Goal: Task Accomplishment & Management: Use online tool/utility

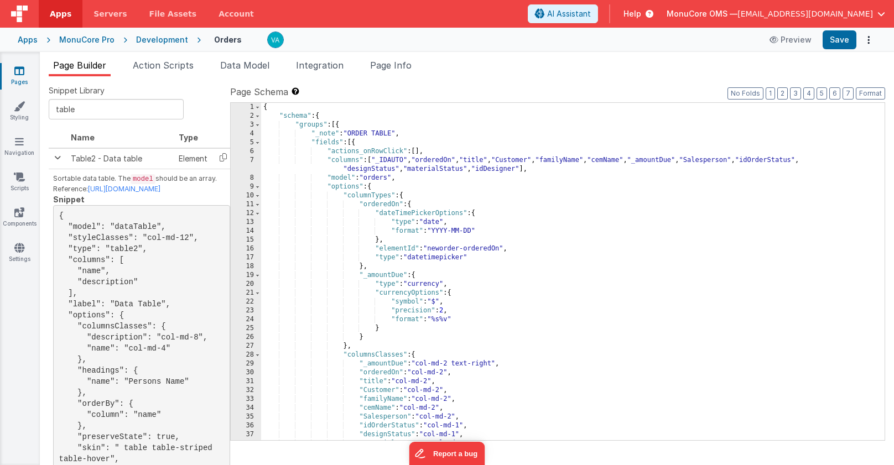
click at [263, 108] on div "{ "schema" : { "groups" : [{ "_note" : "ORDER TABLE" , "fields" : [{ "actions_o…" at bounding box center [573, 280] width 624 height 355
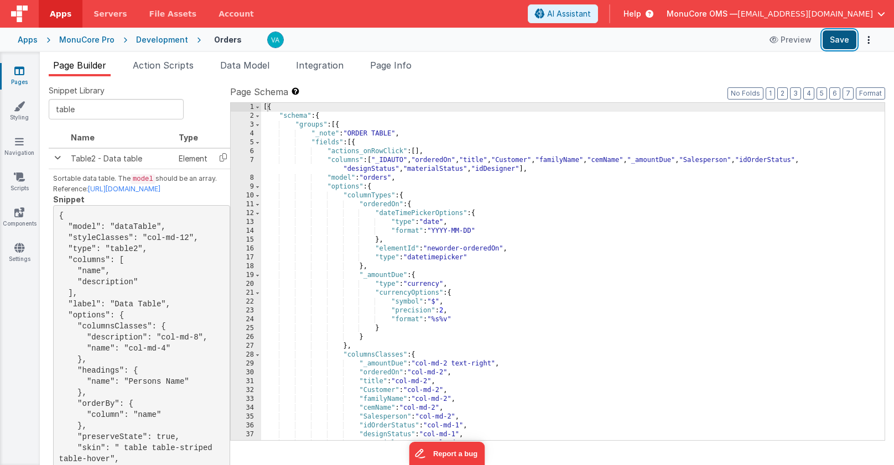
click at [847, 39] on button "Save" at bounding box center [840, 39] width 34 height 19
click at [499, 265] on div "[{ "schema" : { "groups" : [{ "_note" : "ORDER TABLE" , "fields" : [{ "actions_…" at bounding box center [573, 280] width 624 height 355
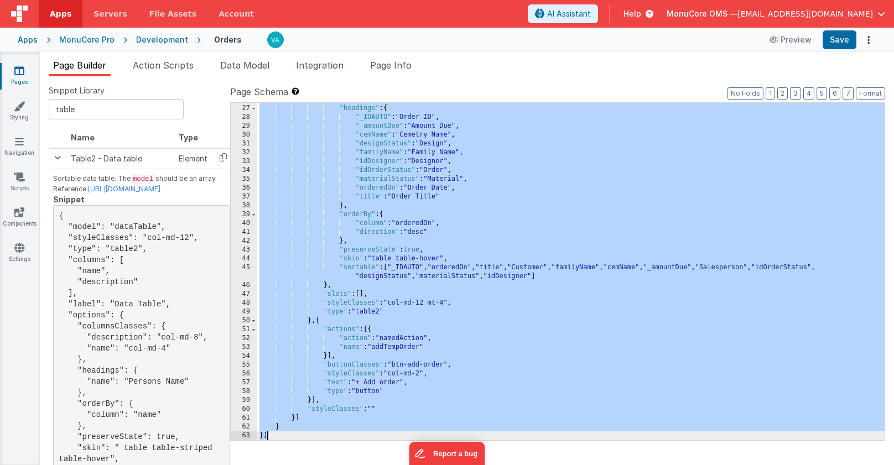
scroll to position [238, 0]
click at [571, 204] on div ""editableColumns" : [ "orderedOn" ] , "headings" : { "_IDAUTO" : "Order ID" , "…" at bounding box center [571, 272] width 628 height 355
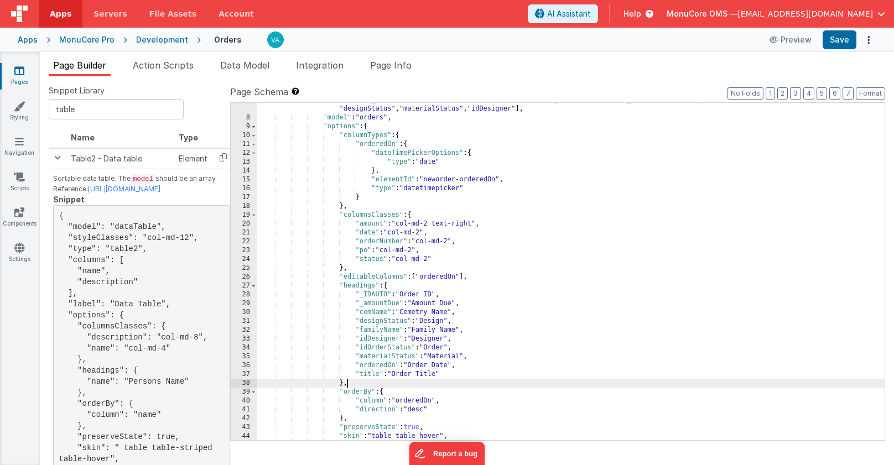
scroll to position [60, 0]
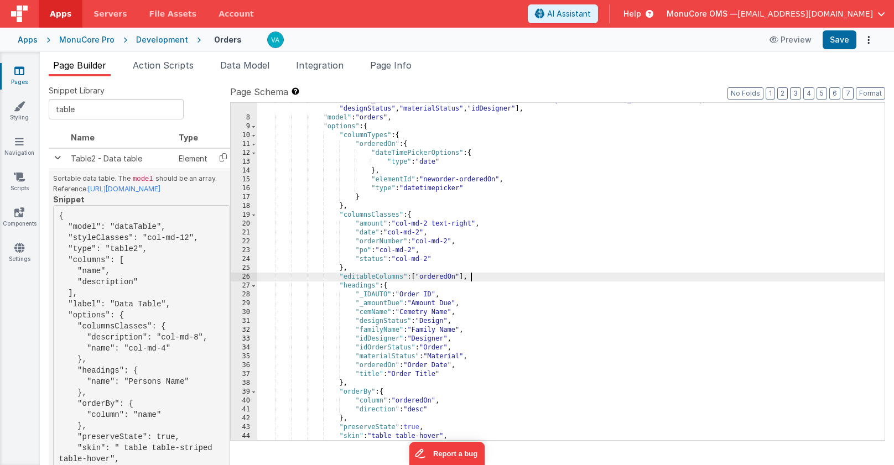
drag, startPoint x: 499, startPoint y: 277, endPoint x: 201, endPoint y: 282, distance: 297.8
click at [201, 282] on div "Snippet Library table Name Type Table2 - Data table Element Sortable data table…" at bounding box center [467, 279] width 837 height 389
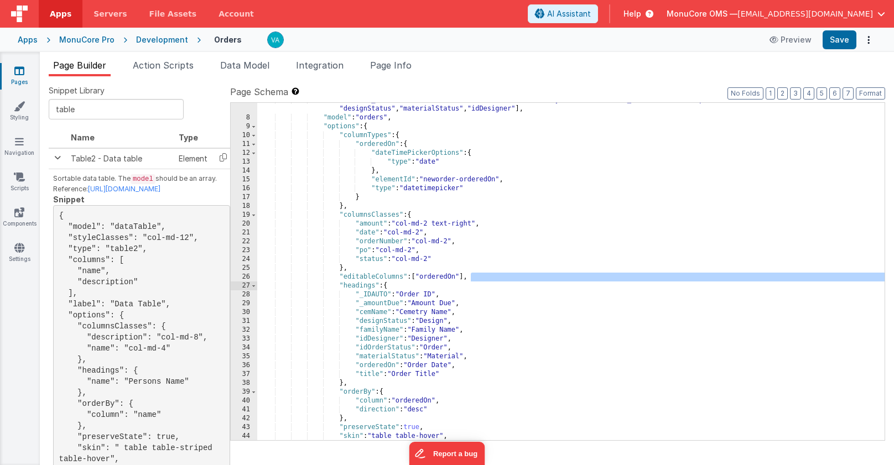
click at [461, 314] on div ""columns" : [ "_IDAUTO" , "orderedOn" , "title" , "Customer" , "familyName" , "…" at bounding box center [571, 282] width 628 height 373
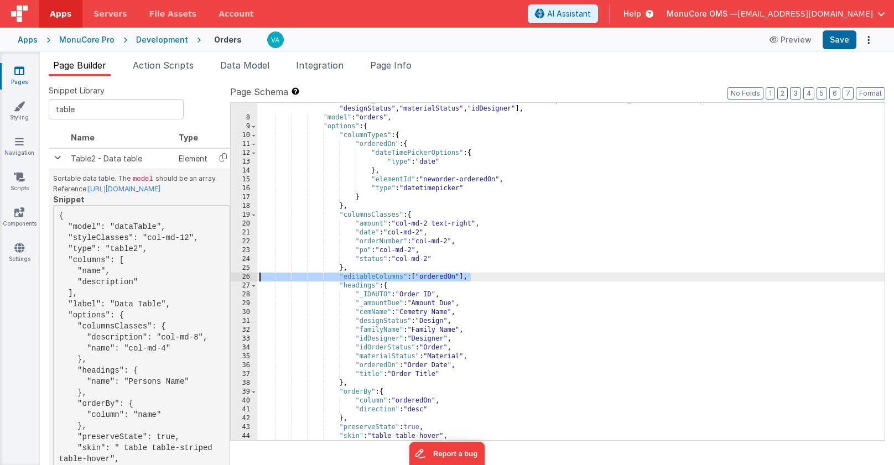
drag, startPoint x: 484, startPoint y: 278, endPoint x: 208, endPoint y: 278, distance: 276.2
click at [208, 278] on div "Snippet Library table Name Type Table2 - Data table Element Sortable data table…" at bounding box center [467, 279] width 837 height 389
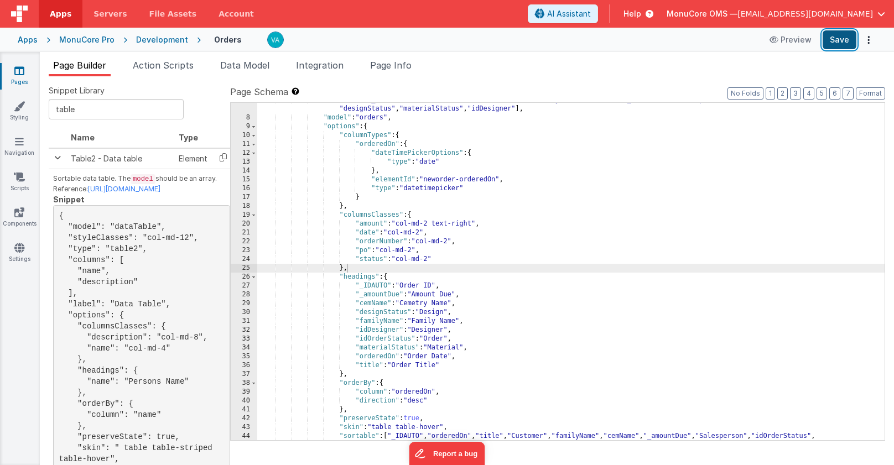
click at [836, 37] on button "Save" at bounding box center [840, 39] width 34 height 19
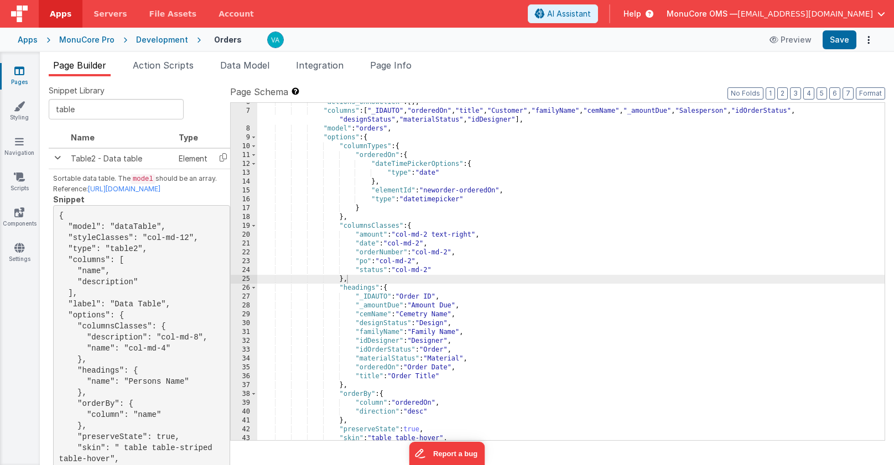
scroll to position [49, 0]
click at [503, 261] on div ""actions_onRowClick" : [ ] , "columns" : [ "_IDAUTO" , "orderedOn" , "title" , …" at bounding box center [571, 281] width 628 height 364
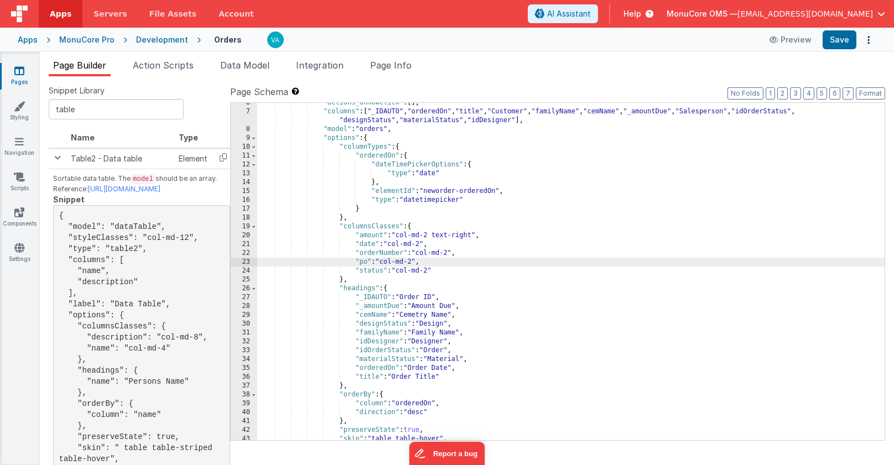
click at [351, 278] on div ""actions_onRowClick" : [ ] , "columns" : [ "_IDAUTO" , "orderedOn" , "title" , …" at bounding box center [571, 281] width 628 height 364
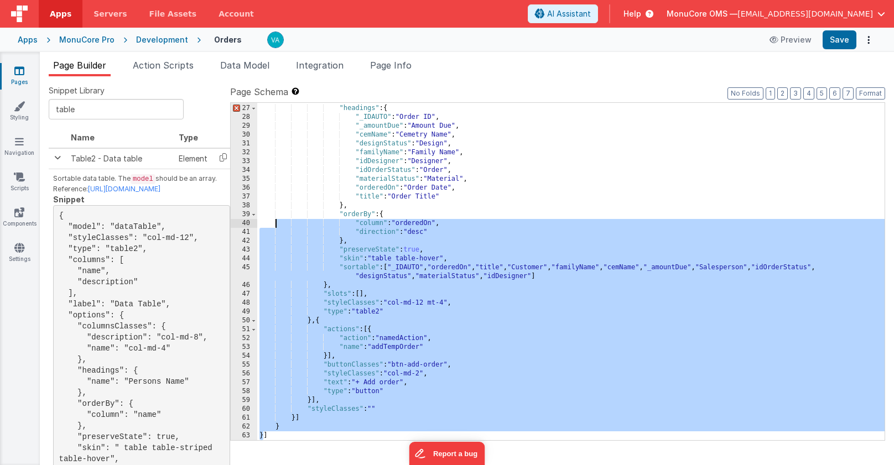
scroll to position [0, 0]
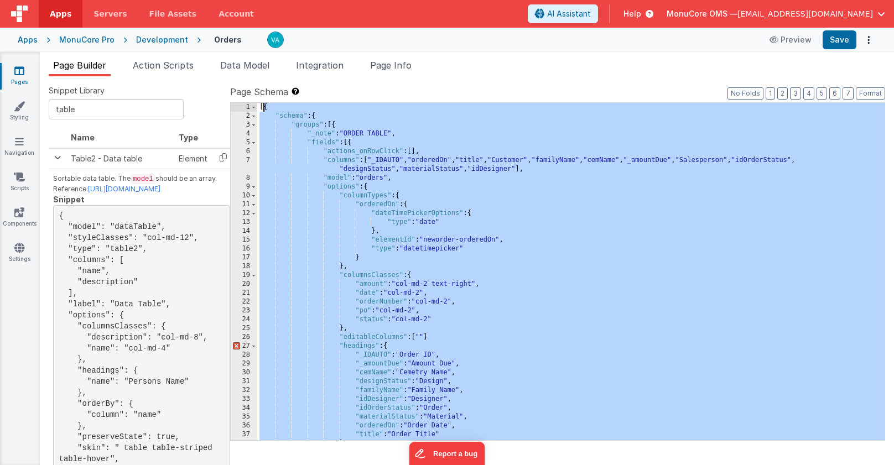
drag, startPoint x: 262, startPoint y: 436, endPoint x: 263, endPoint y: 109, distance: 327.1
click at [263, 109] on div "[{ "schema" : { "groups" : [{ "_note" : "ORDER TABLE" , "fields" : [{ "actions_…" at bounding box center [571, 280] width 628 height 355
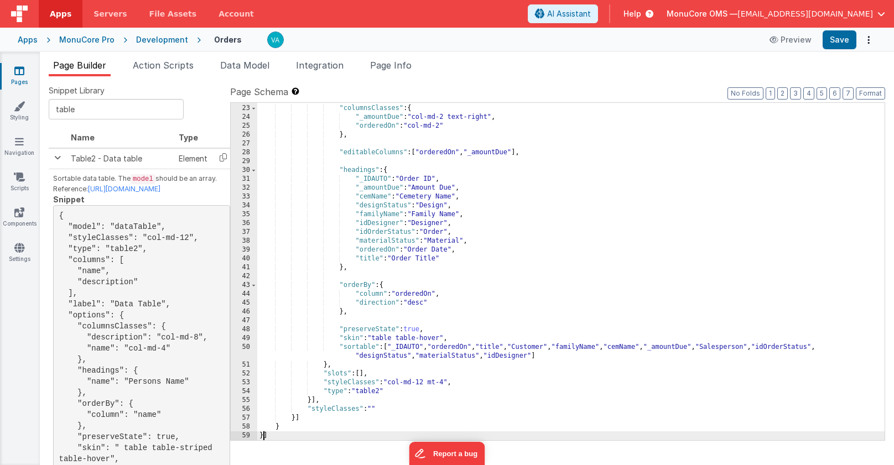
scroll to position [203, 0]
click at [844, 40] on button "Save" at bounding box center [840, 39] width 34 height 19
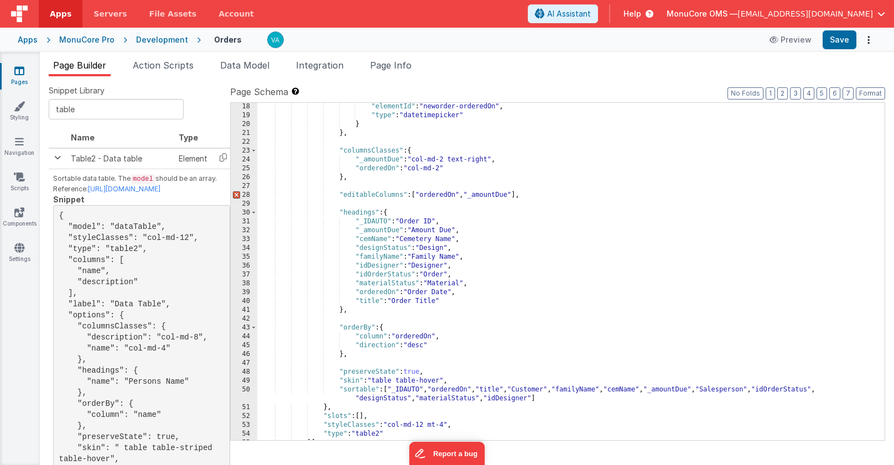
scroll to position [158, 0]
click at [413, 208] on div "} , "elementId" : "neworder-orderedOn" , "type" : "datetimepicker" } } , "colum…" at bounding box center [571, 272] width 628 height 355
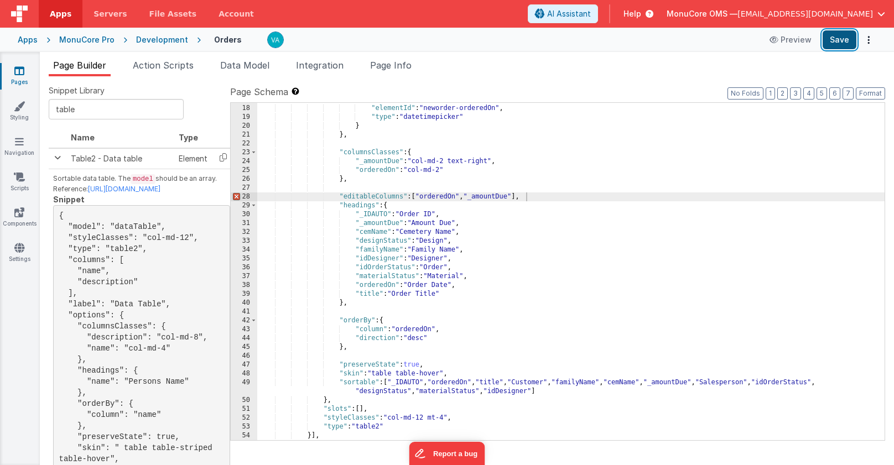
click at [837, 43] on button "Save" at bounding box center [840, 39] width 34 height 19
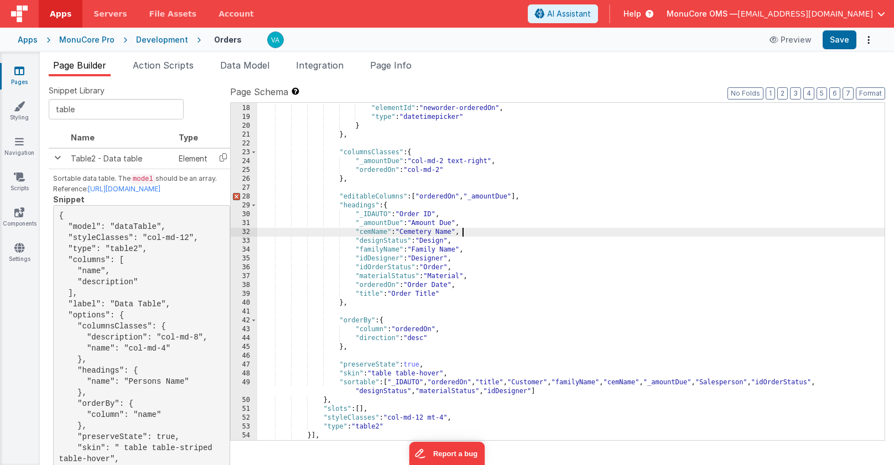
click at [488, 229] on div "} , "elementId" : "neworder-orderedOn" , "type" : "datetimepicker" } } , "colum…" at bounding box center [571, 272] width 628 height 355
click at [372, 189] on div "} , "elementId" : "neworder-orderedOn" , "type" : "datetimepicker" } } , "colum…" at bounding box center [571, 272] width 628 height 355
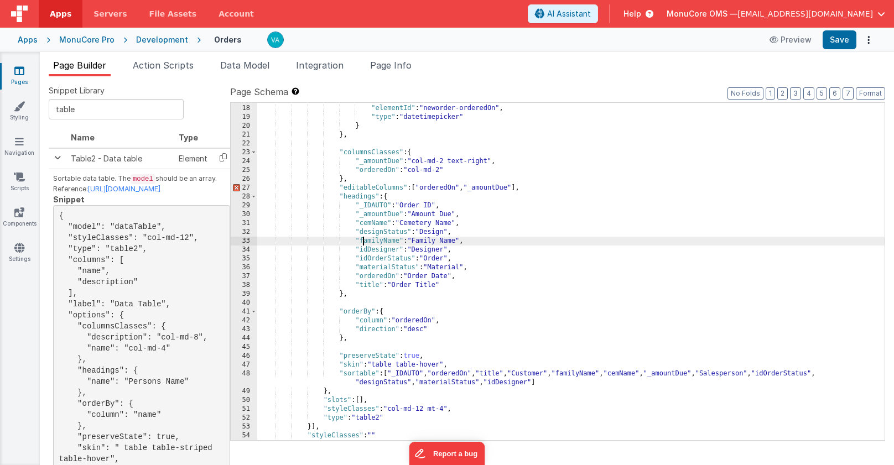
click at [363, 237] on div "} , "elementId" : "neworder-orderedOn" , "type" : "datetimepicker" } } , "colum…" at bounding box center [571, 272] width 628 height 355
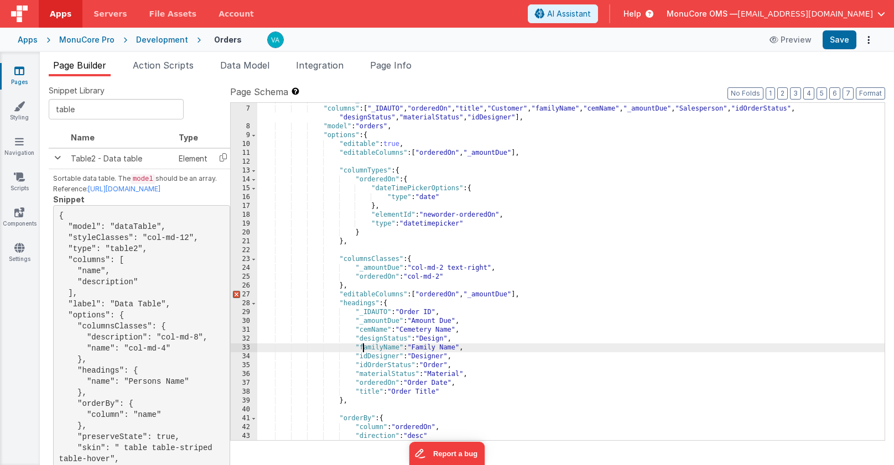
scroll to position [0, 0]
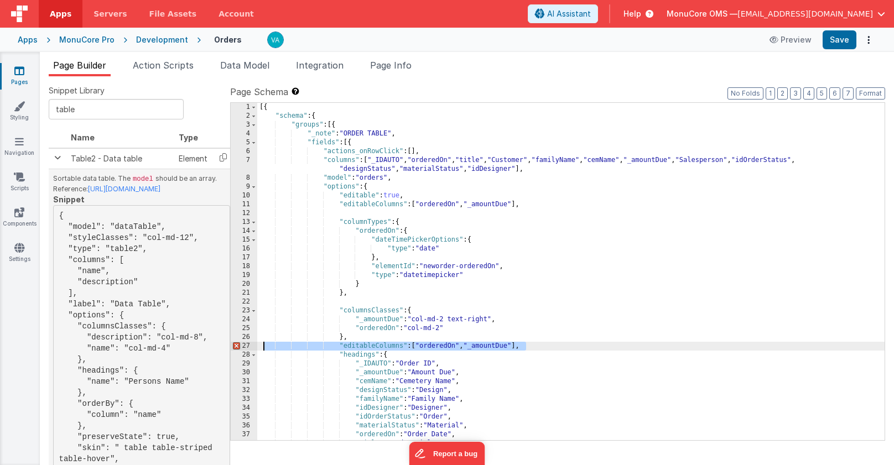
drag, startPoint x: 544, startPoint y: 349, endPoint x: 227, endPoint y: 342, distance: 316.7
click at [227, 342] on div "Snippet Library table Name Type Table2 - Data table Element Sortable data table…" at bounding box center [467, 279] width 837 height 389
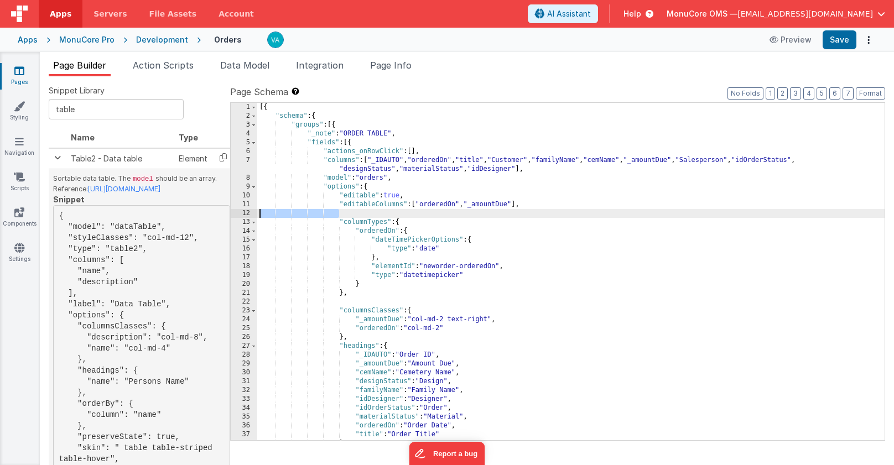
drag, startPoint x: 360, startPoint y: 213, endPoint x: 158, endPoint y: 210, distance: 202.0
click at [157, 210] on div "Snippet Library table Name Type Table2 - Data table Element Sortable data table…" at bounding box center [467, 279] width 837 height 389
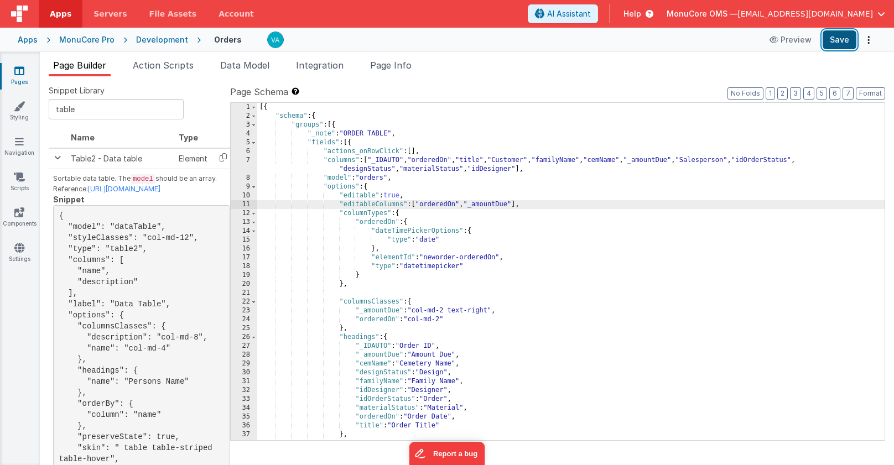
click at [835, 38] on button "Save" at bounding box center [840, 39] width 34 height 19
click at [454, 230] on div "[{ "schema" : { "groups" : [{ "_note" : "ORDER TABLE" , "fields" : [{ "actions_…" at bounding box center [571, 280] width 628 height 355
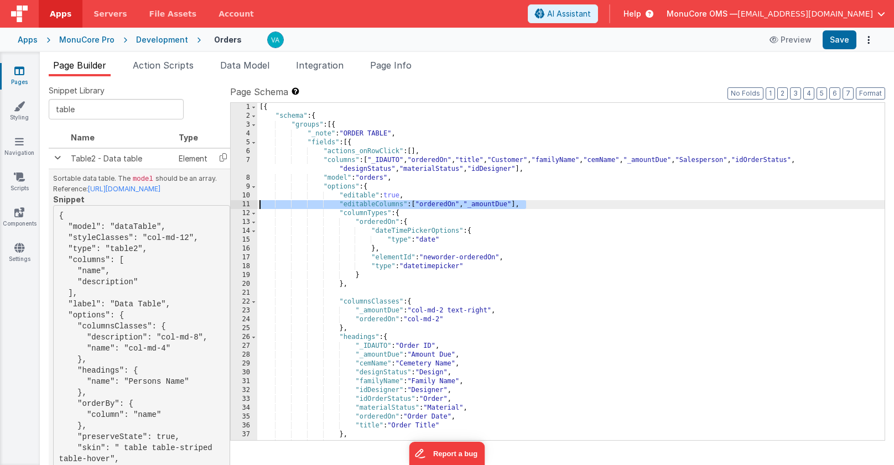
drag, startPoint x: 551, startPoint y: 207, endPoint x: 203, endPoint y: 207, distance: 348.7
click at [203, 207] on div "Snippet Library table Name Type Table2 - Data table Element Sortable data table…" at bounding box center [467, 279] width 837 height 389
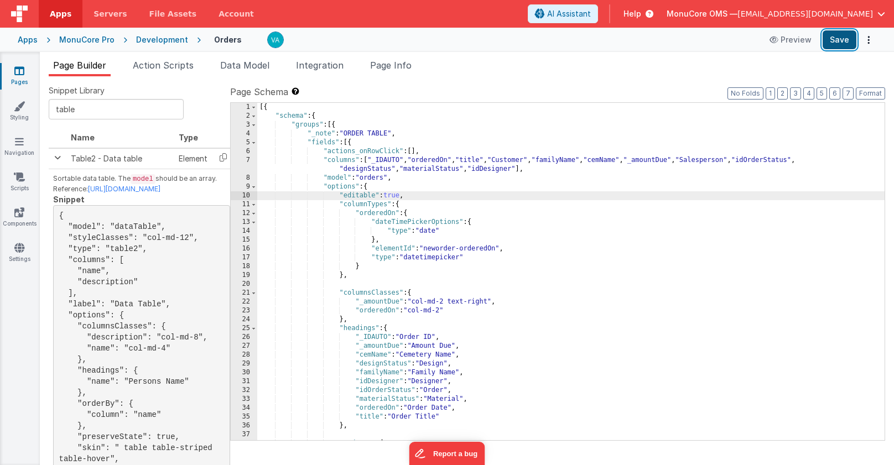
click at [831, 44] on button "Save" at bounding box center [840, 39] width 34 height 19
click at [496, 247] on div "[{ "schema" : { "groups" : [{ "_note" : "ORDER TABLE" , "fields" : [{ "actions_…" at bounding box center [571, 280] width 628 height 355
click at [441, 193] on div "[{ "schema" : { "groups" : [{ "_note" : "ORDER TABLE" , "fields" : [{ "actions_…" at bounding box center [571, 280] width 628 height 355
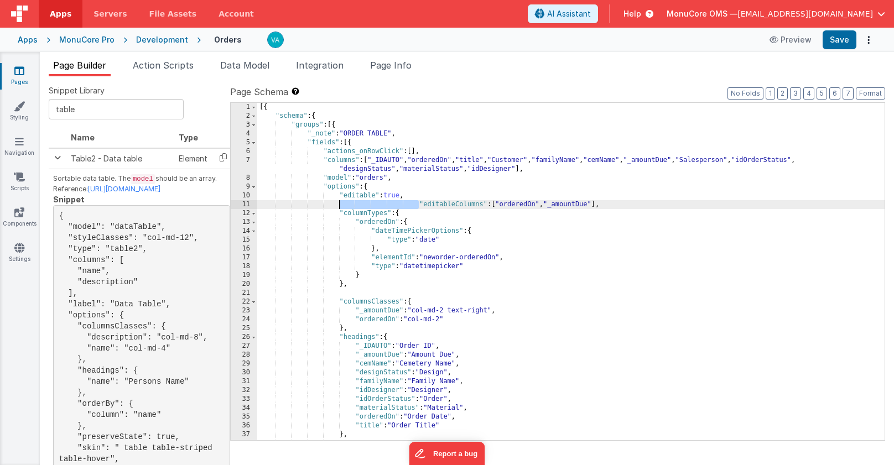
drag, startPoint x: 421, startPoint y: 206, endPoint x: 340, endPoint y: 205, distance: 80.3
click at [340, 205] on div "[{ "schema" : { "groups" : [{ "_note" : "ORDER TABLE" , "fields" : [{ "actions_…" at bounding box center [571, 280] width 628 height 355
drag, startPoint x: 515, startPoint y: 206, endPoint x: 424, endPoint y: 208, distance: 90.8
click at [424, 208] on div "[{ "schema" : { "groups" : [{ "_note" : "ORDER TABLE" , "fields" : [{ "actions_…" at bounding box center [571, 280] width 628 height 355
click at [835, 38] on button "Save" at bounding box center [840, 39] width 34 height 19
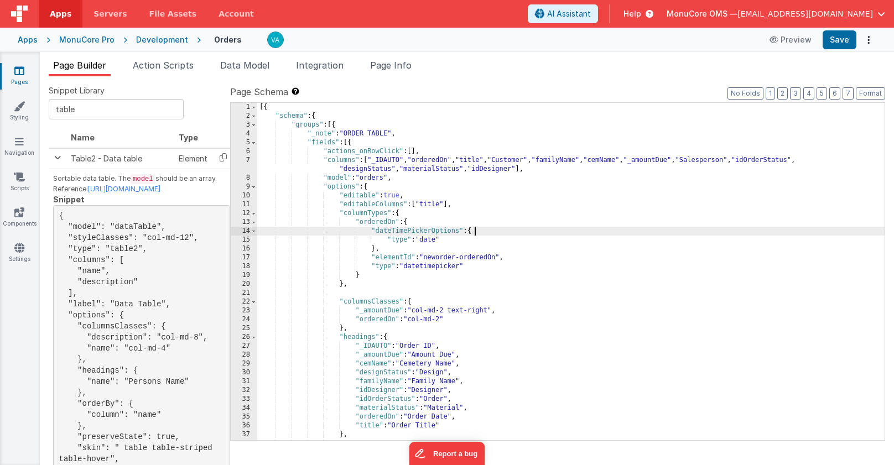
click at [490, 230] on div "[{ "schema" : { "groups" : [{ "_note" : "ORDER TABLE" , "fields" : [{ "actions_…" at bounding box center [571, 280] width 628 height 355
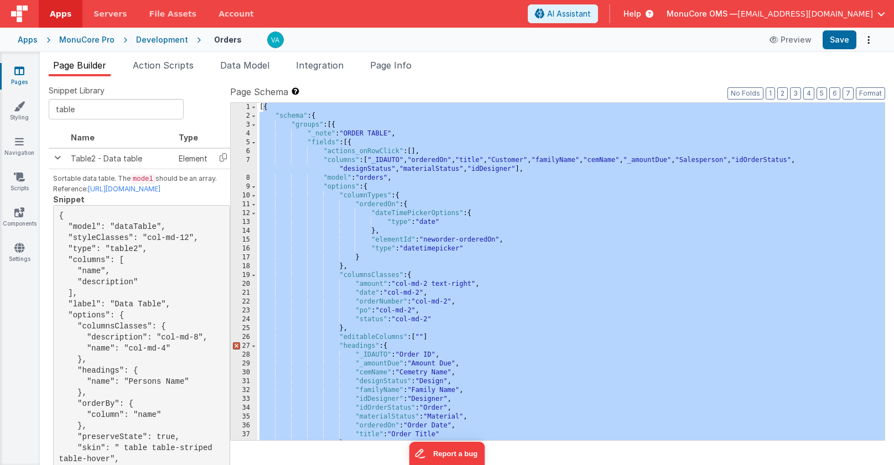
click at [464, 316] on div "[{ "schema" : { "groups" : [{ "_note" : "ORDER TABLE" , "fields" : [{ "actions_…" at bounding box center [571, 280] width 628 height 355
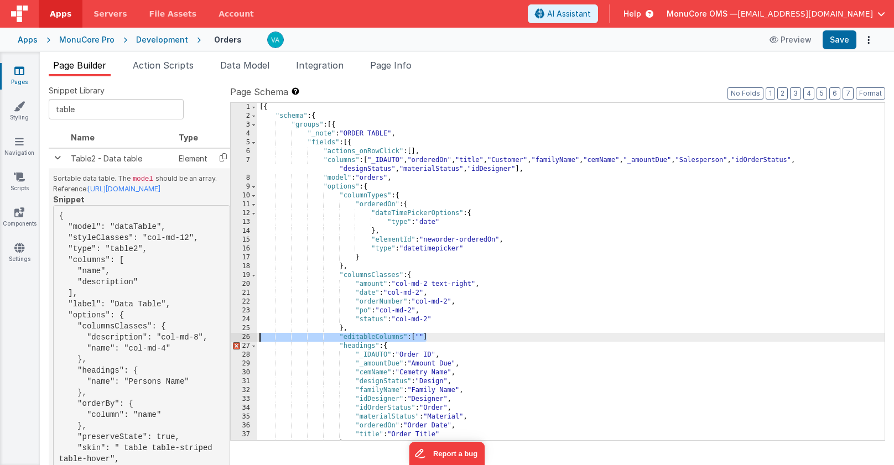
drag, startPoint x: 437, startPoint y: 339, endPoint x: 201, endPoint y: 339, distance: 235.8
click at [201, 339] on div "Snippet Library table Name Type Table2 - Data table Element Sortable data table…" at bounding box center [467, 279] width 837 height 389
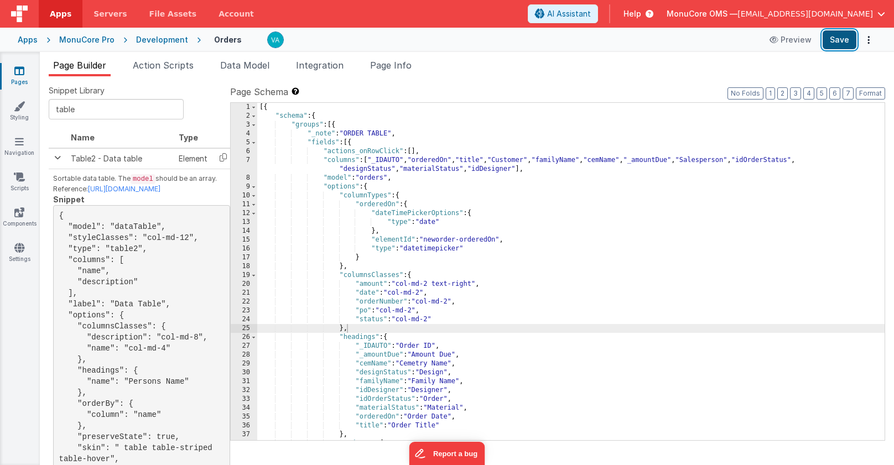
click at [834, 39] on button "Save" at bounding box center [840, 39] width 34 height 19
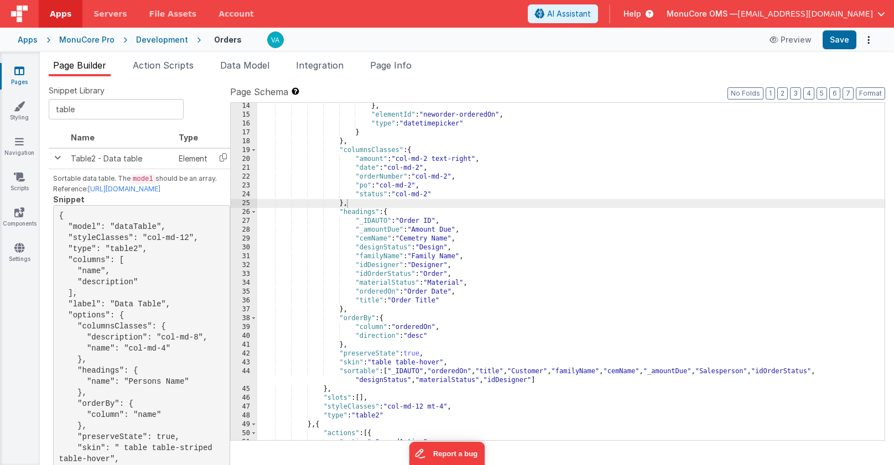
scroll to position [229, 0]
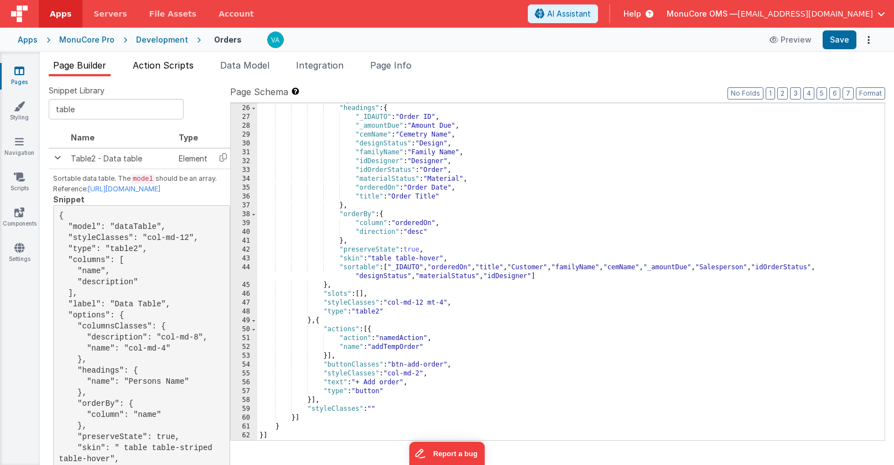
click at [165, 69] on span "Action Scripts" at bounding box center [163, 65] width 61 height 11
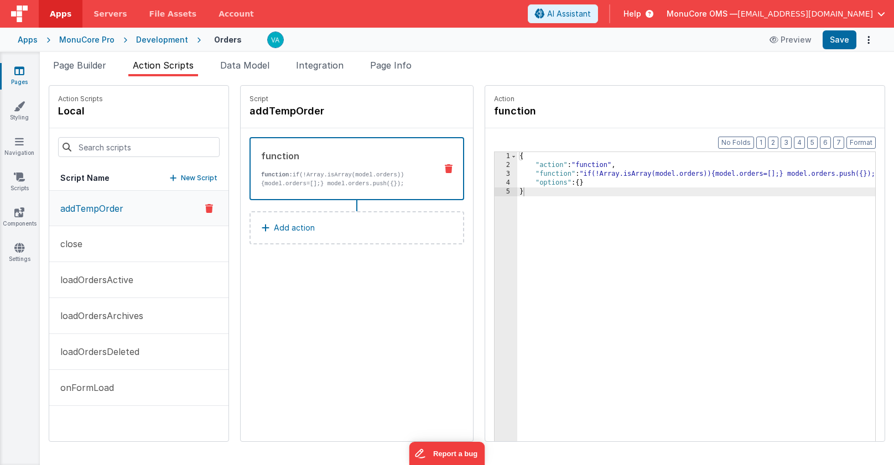
click at [274, 230] on p "Add action" at bounding box center [294, 227] width 41 height 13
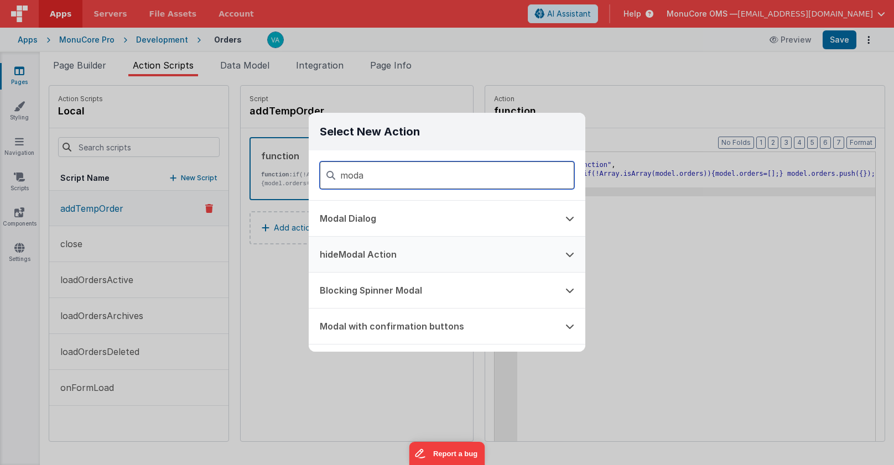
scroll to position [65, 0]
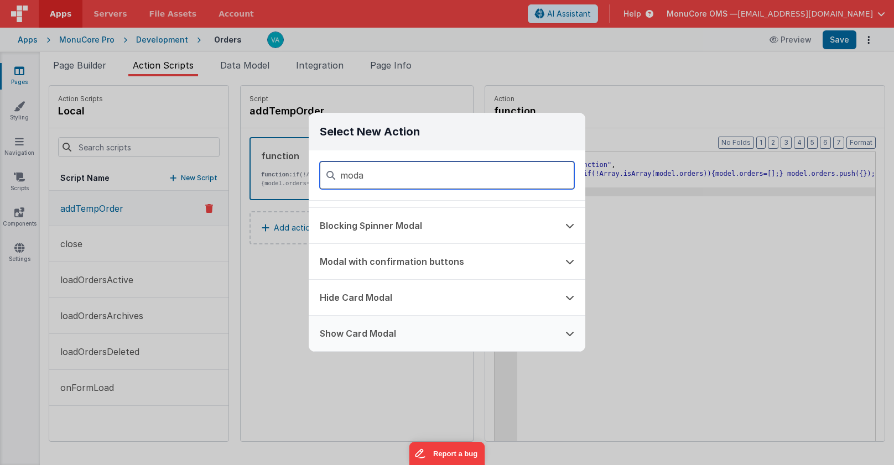
type input "moda"
click at [464, 334] on button "Show Card Modal" at bounding box center [432, 333] width 246 height 35
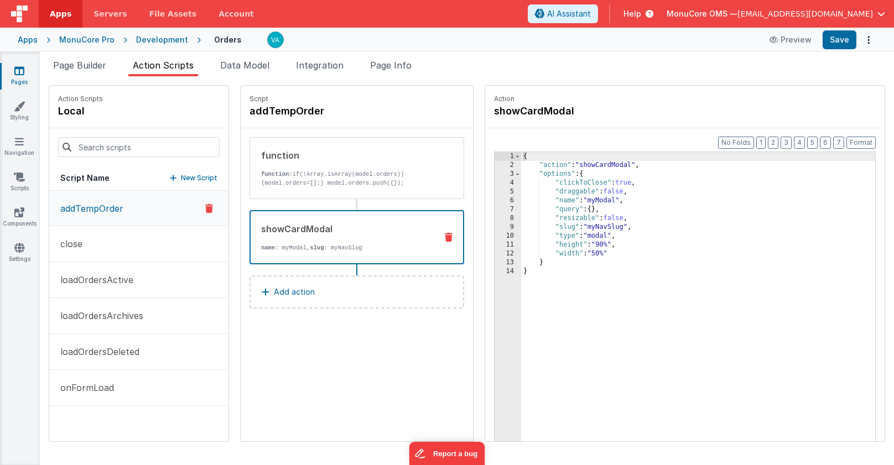
click at [601, 266] on div "{ "action" : "showCardModal" , "options" : { "clickToClose" : true , "draggable…" at bounding box center [714, 323] width 387 height 342
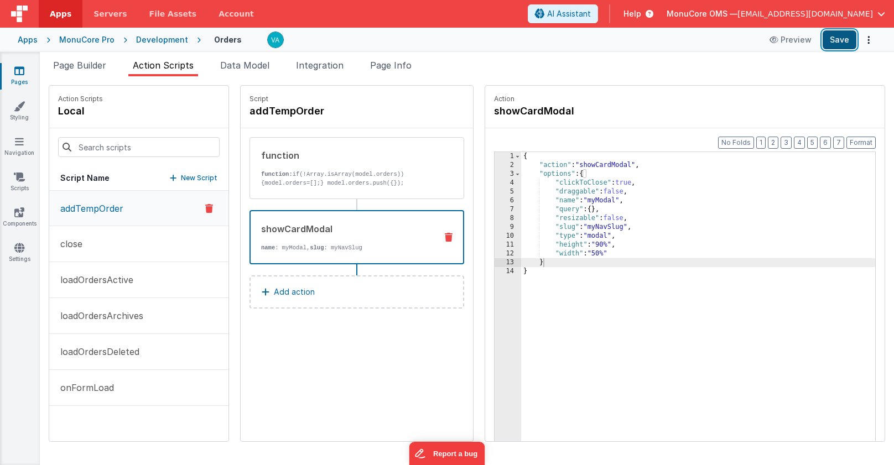
click at [837, 40] on button "Save" at bounding box center [840, 39] width 34 height 19
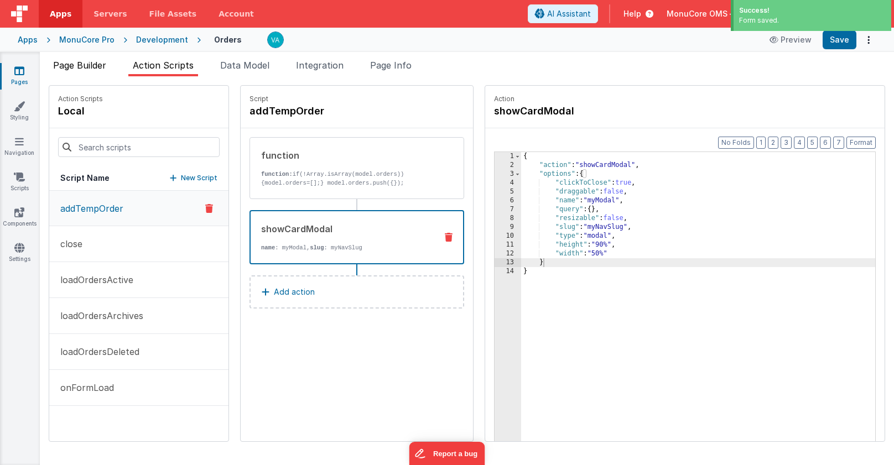
click at [90, 69] on span "Page Builder" at bounding box center [79, 65] width 53 height 11
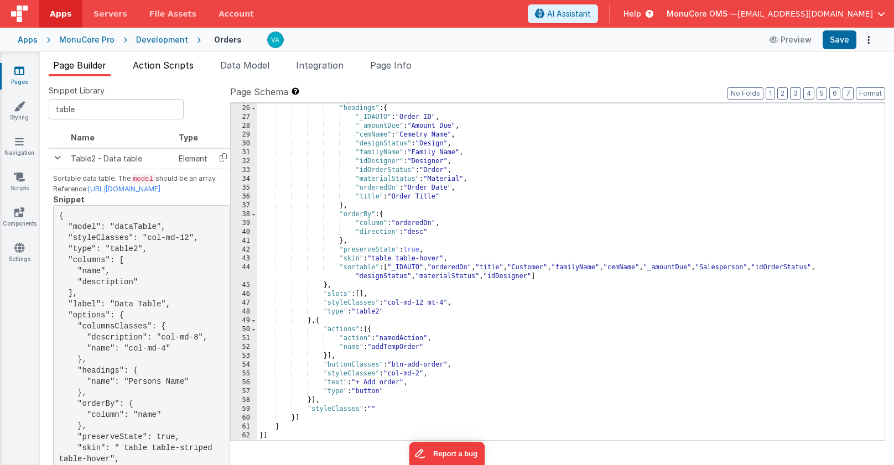
click at [164, 66] on span "Action Scripts" at bounding box center [163, 65] width 61 height 11
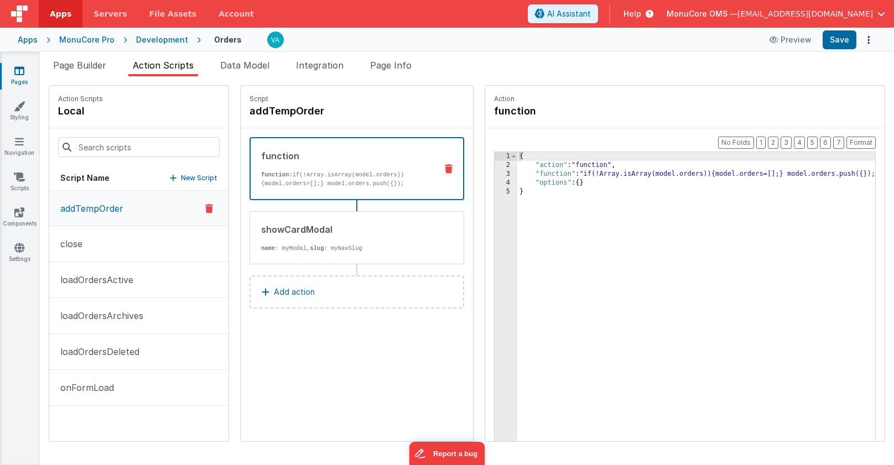
click at [311, 175] on p "function: if(!Array.isArray(model.orders)){model.orders=[];} model.orders.push(…" at bounding box center [344, 179] width 167 height 18
click at [445, 170] on icon at bounding box center [449, 168] width 8 height 9
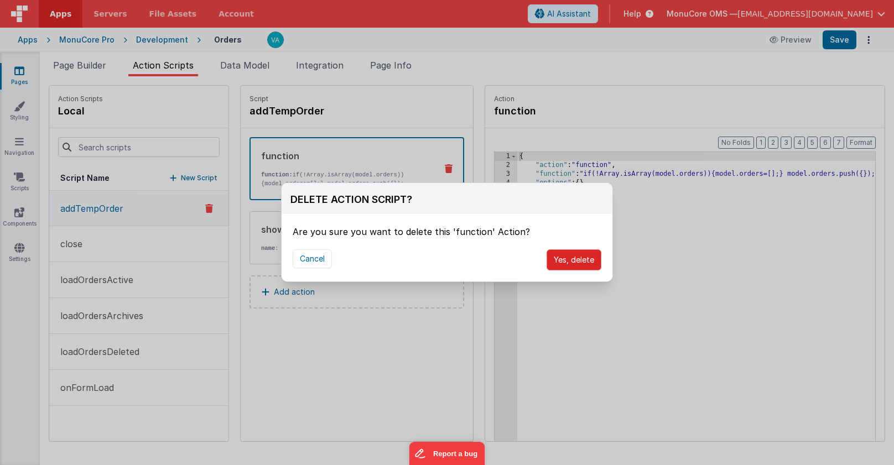
click at [572, 265] on button "Yes, delete" at bounding box center [574, 260] width 55 height 21
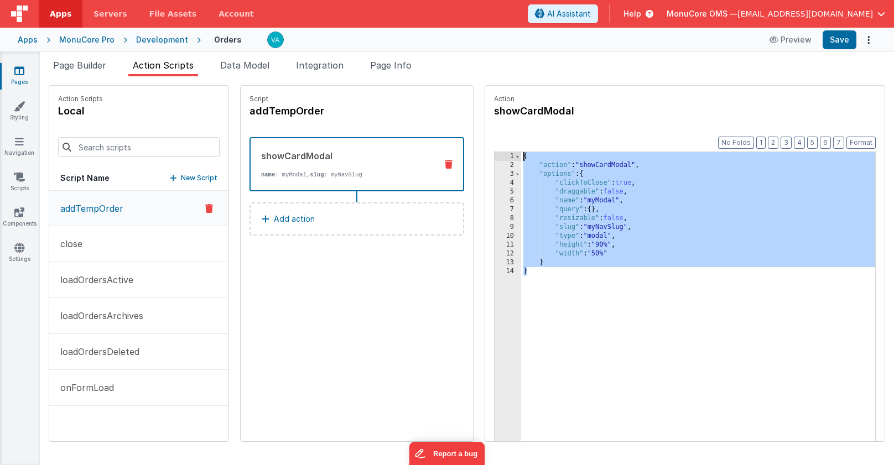
drag, startPoint x: 544, startPoint y: 291, endPoint x: 416, endPoint y: 113, distance: 218.6
click at [416, 113] on div "Action Scripts local Script Name New Script addTempOrder close loadOrdersActive…" at bounding box center [467, 263] width 837 height 357
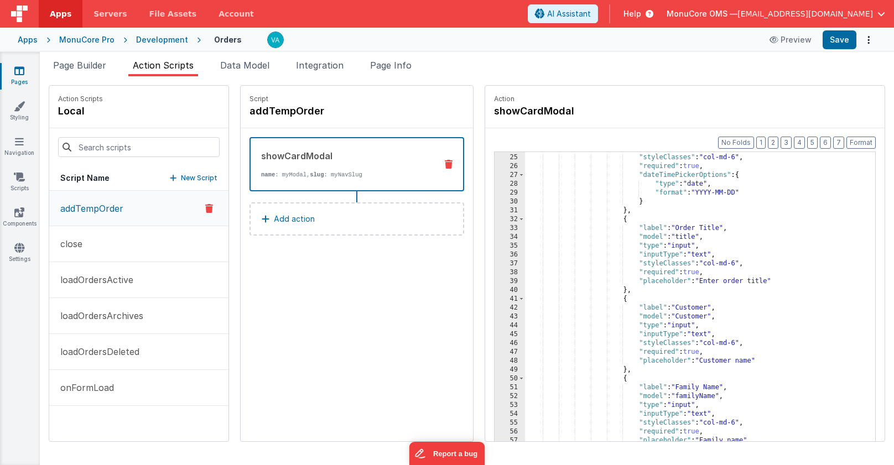
scroll to position [0, 0]
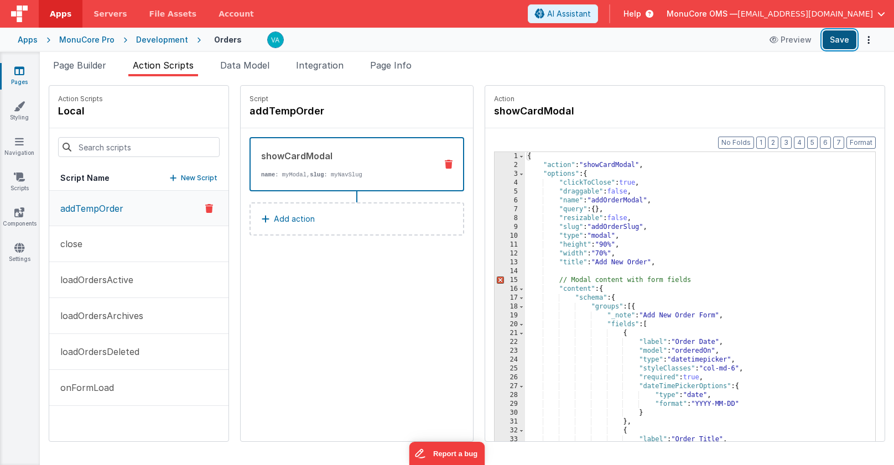
click at [836, 38] on button "Save" at bounding box center [840, 39] width 34 height 19
click at [690, 287] on div "{ "action" : "showCardModal" , "options" : { "clickToClose" : true , "draggable…" at bounding box center [716, 322] width 383 height 342
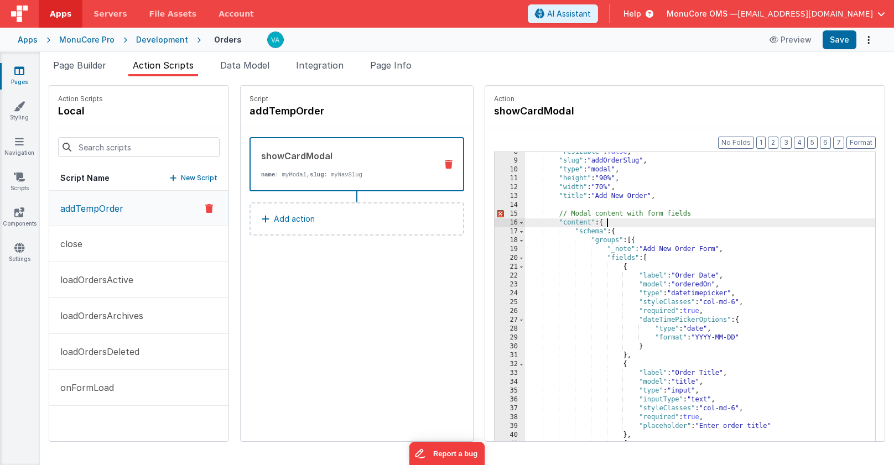
scroll to position [32, 0]
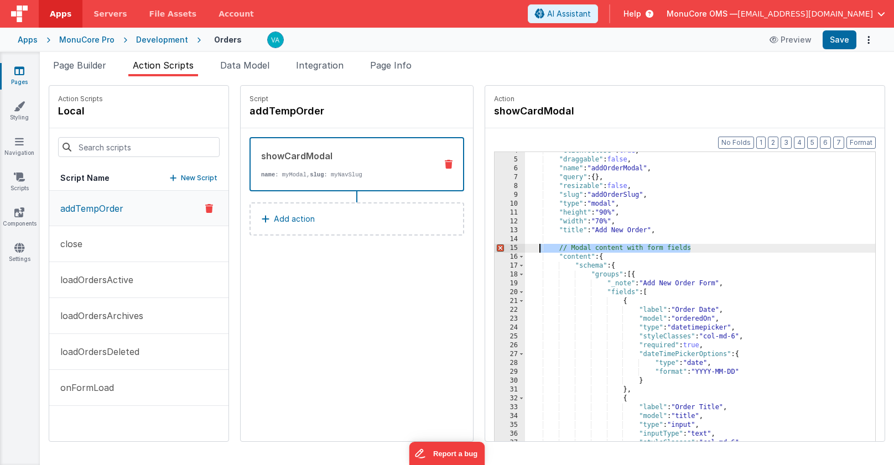
drag, startPoint x: 678, startPoint y: 249, endPoint x: 442, endPoint y: 248, distance: 235.8
click at [474, 248] on div "Action showCardModal Format 7 6 5 4 3 2 1 No Folds 4 5 6 7 8 9 10 11 12 13 14 1…" at bounding box center [680, 263] width 412 height 357
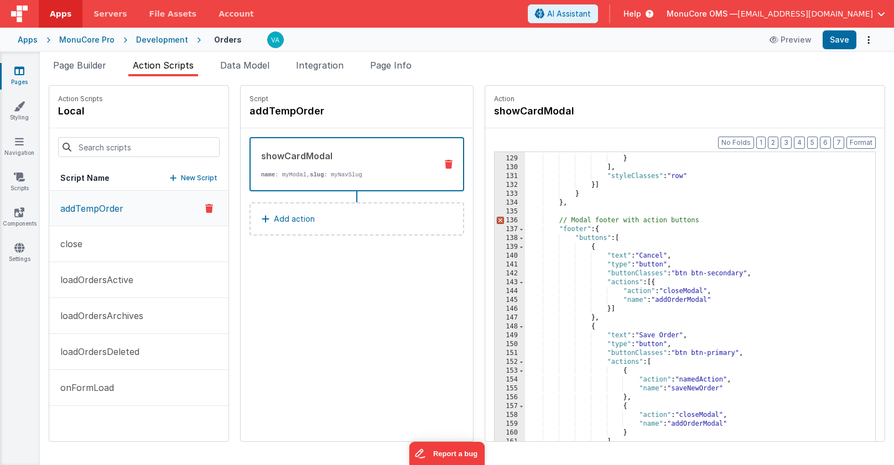
scroll to position [1131, 0]
drag, startPoint x: 651, startPoint y: 219, endPoint x: 435, endPoint y: 218, distance: 215.9
click at [435, 218] on div "Action Scripts local Script Name New Script addTempOrder close loadOrdersActive…" at bounding box center [467, 263] width 837 height 357
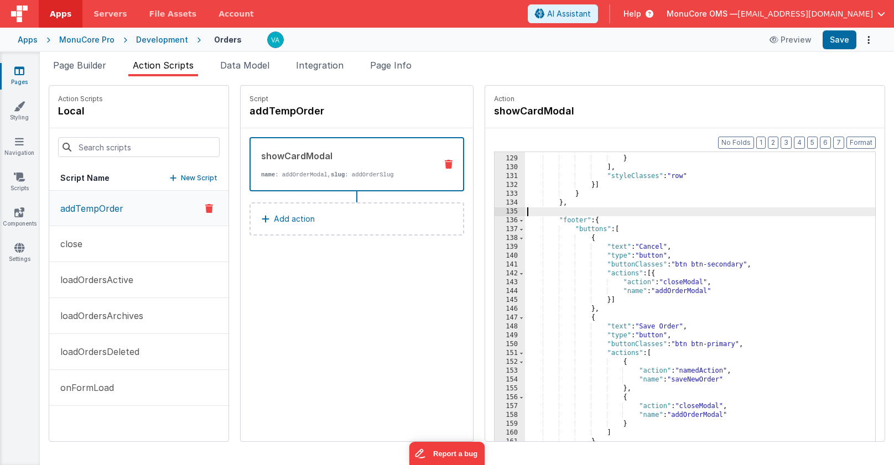
scroll to position [1129, 0]
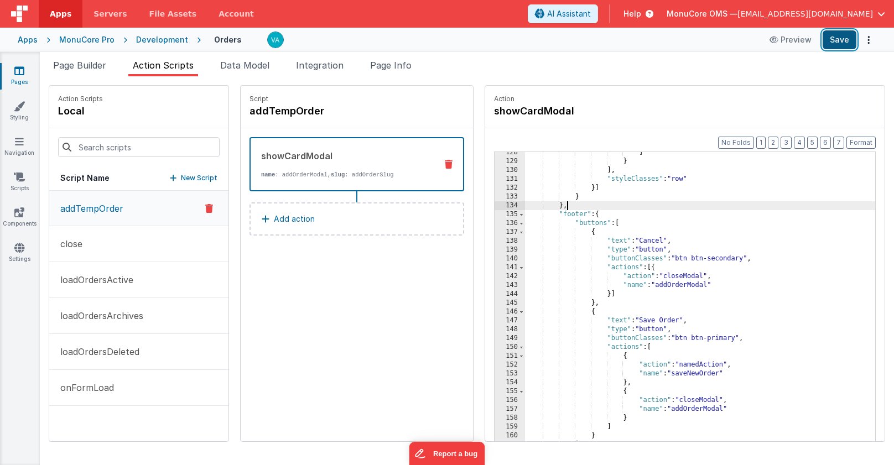
click at [842, 41] on button "Save" at bounding box center [840, 39] width 34 height 19
click at [867, 144] on button "Format" at bounding box center [861, 143] width 29 height 12
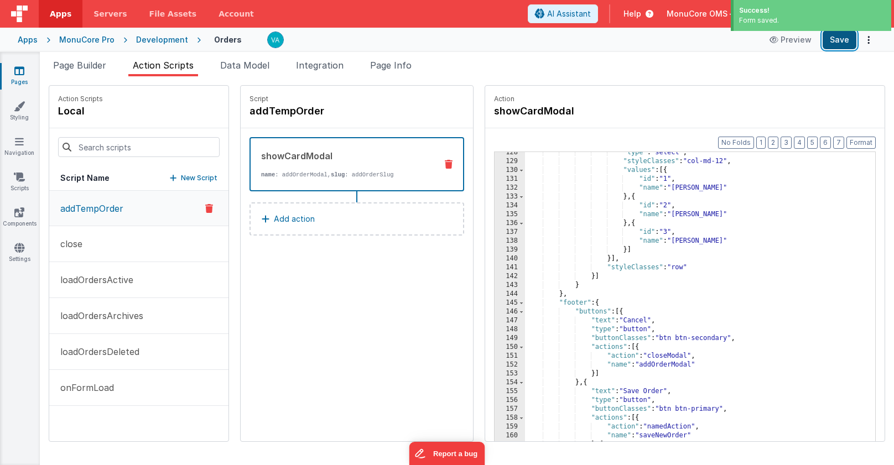
click at [838, 40] on button "Save" at bounding box center [840, 39] width 34 height 19
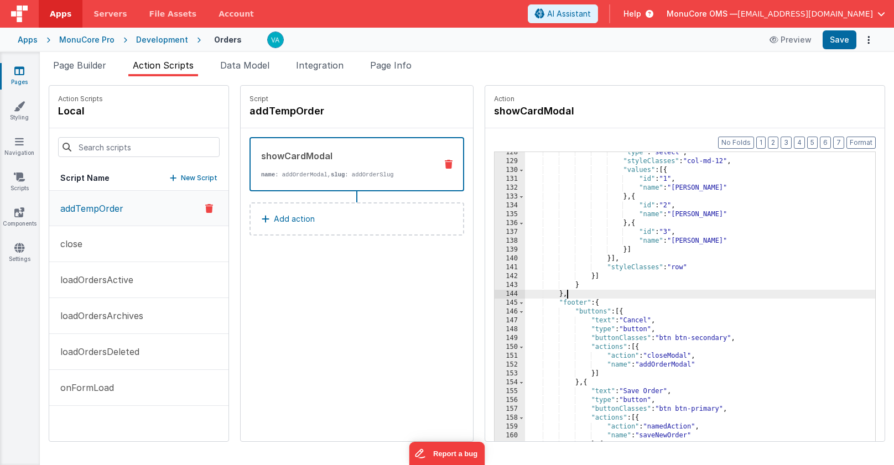
click at [601, 294] on div ""type" : "select" , "styleClasses" : "col-md-12" , "values" : [{ "id" : "1" , "…" at bounding box center [716, 319] width 383 height 342
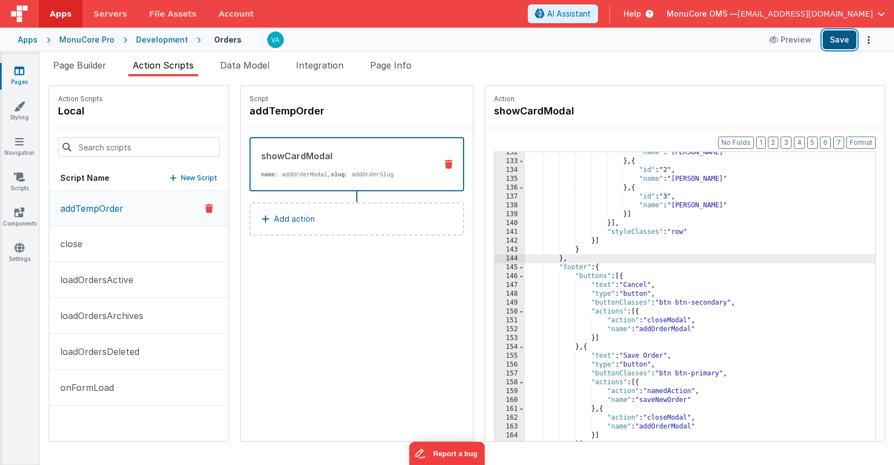
click at [841, 40] on button "Save" at bounding box center [840, 39] width 34 height 19
